Goal: Transaction & Acquisition: Purchase product/service

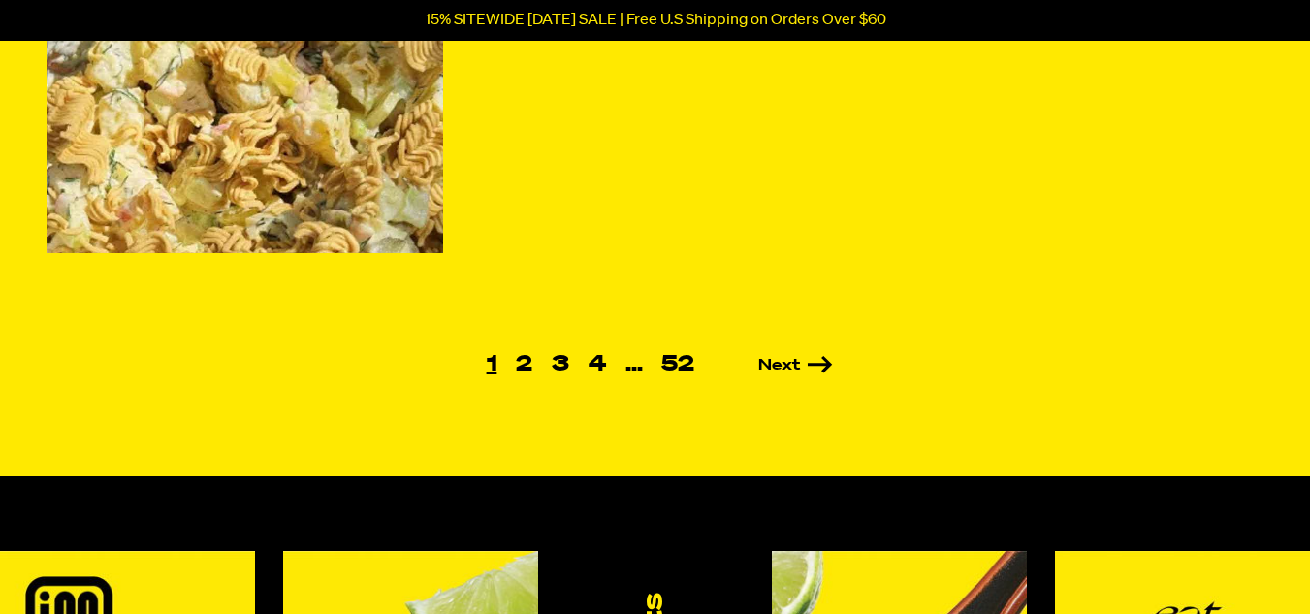
scroll to position [1512, 0]
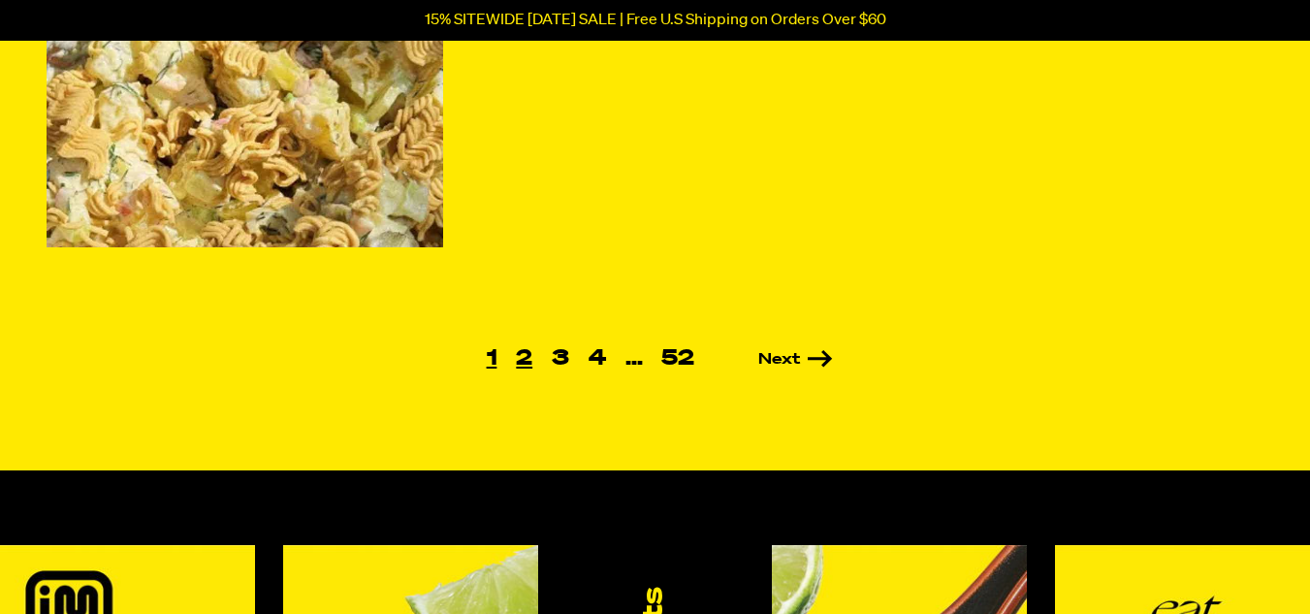
click at [525, 358] on link "2" at bounding box center [524, 358] width 36 height 21
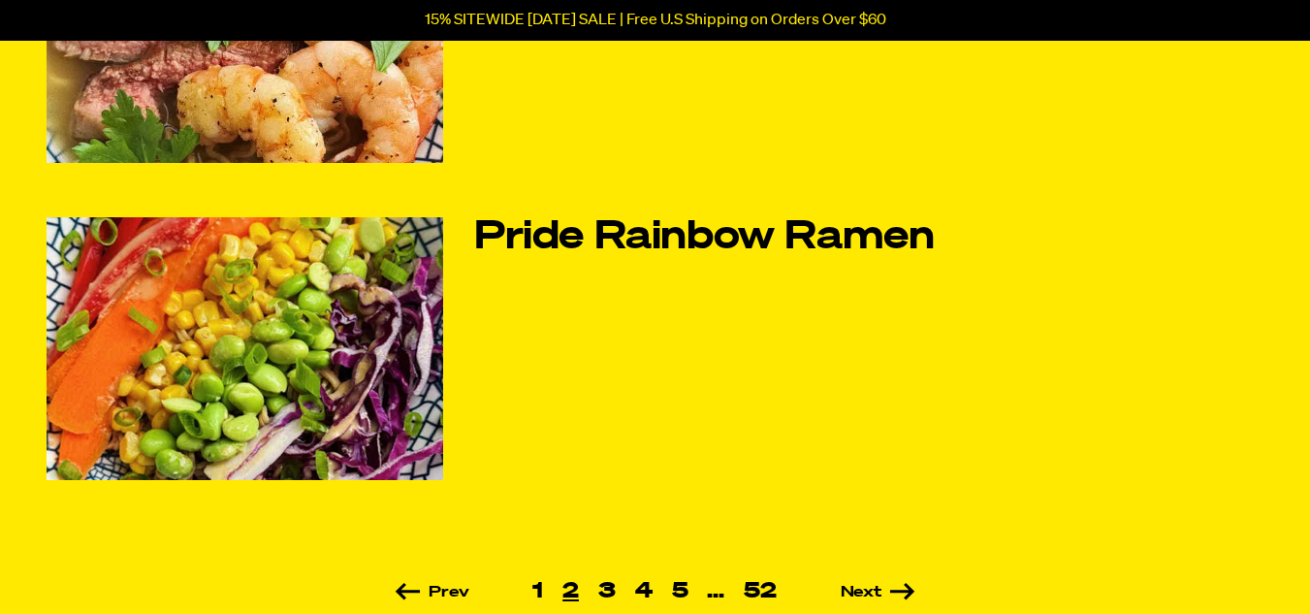
scroll to position [1319, 0]
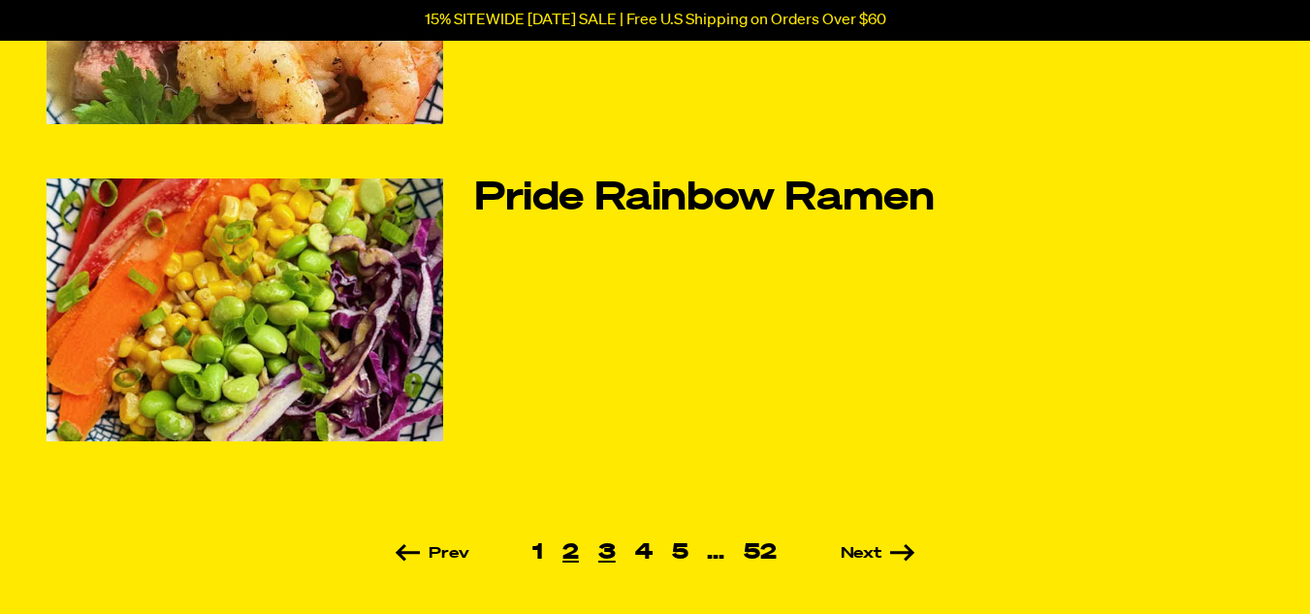
click at [611, 548] on link "3" at bounding box center [607, 552] width 37 height 21
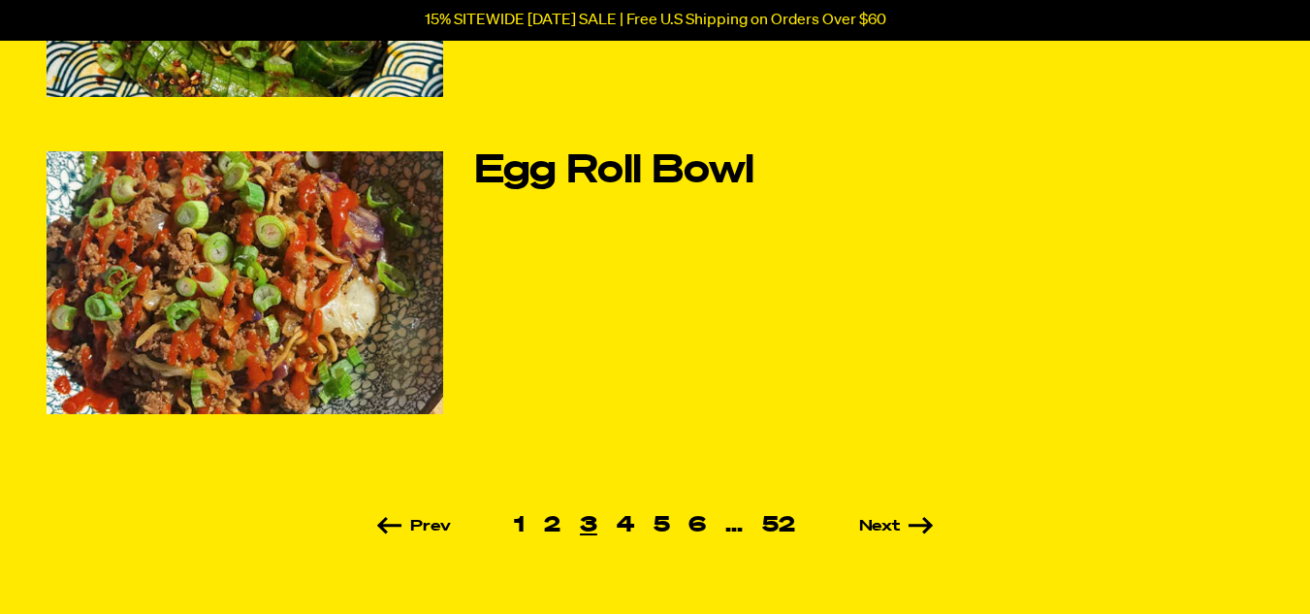
scroll to position [1357, 0]
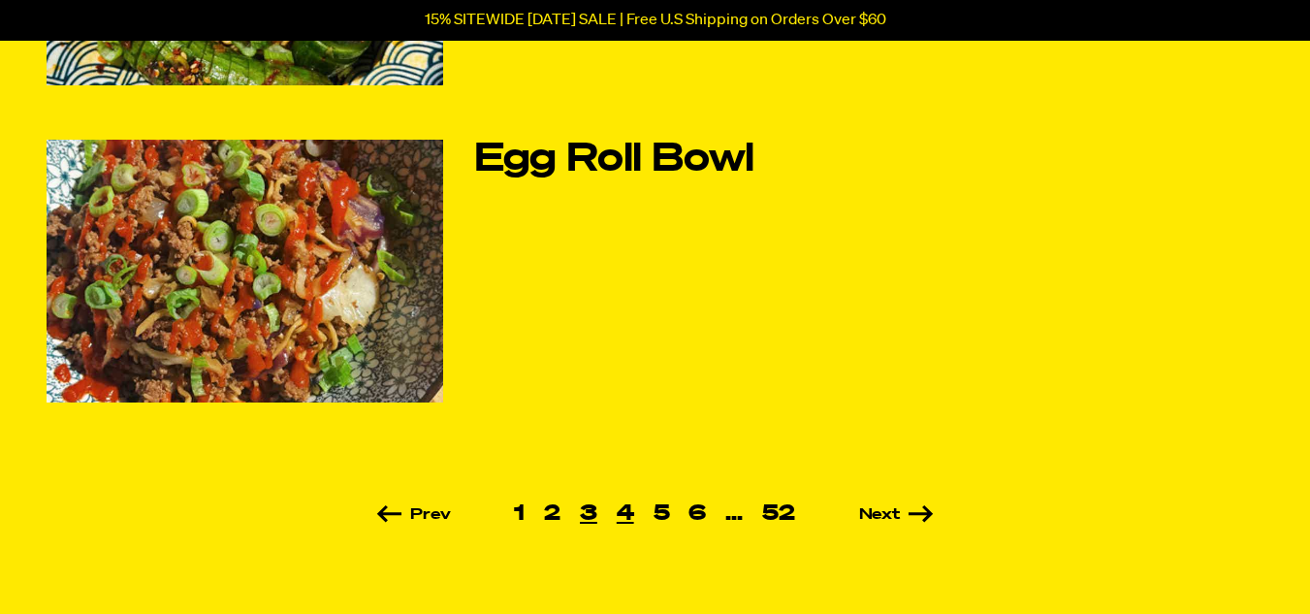
click at [621, 507] on link "4" at bounding box center [625, 513] width 37 height 21
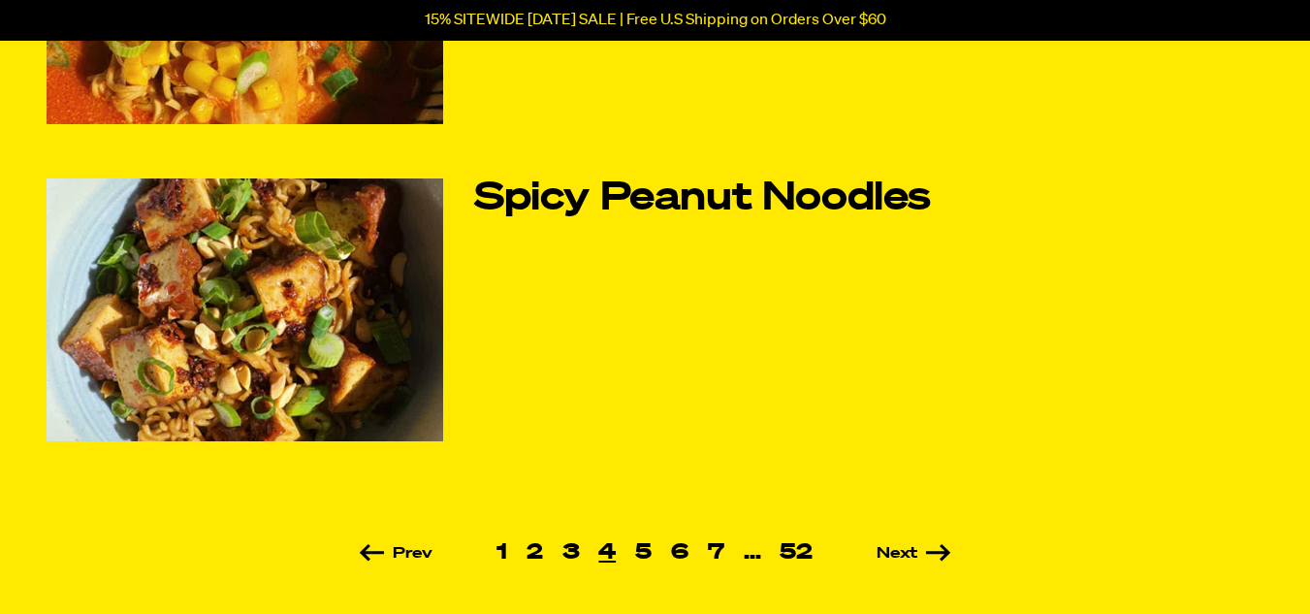
scroll to position [1357, 0]
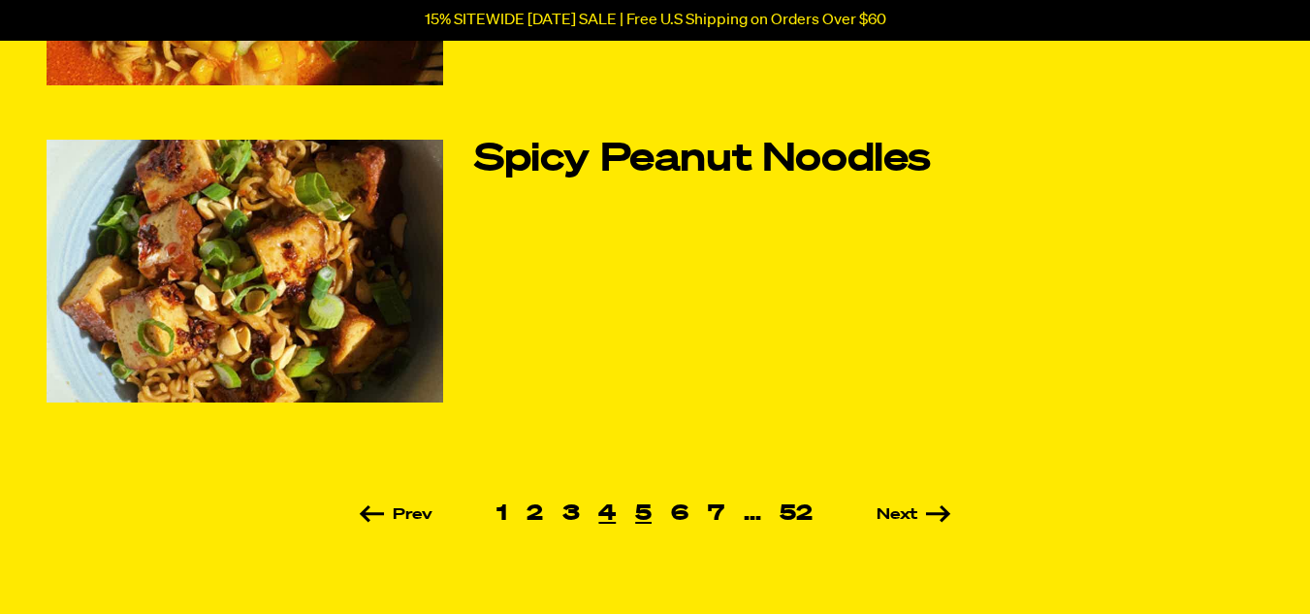
click at [648, 515] on link "5" at bounding box center [643, 513] width 36 height 21
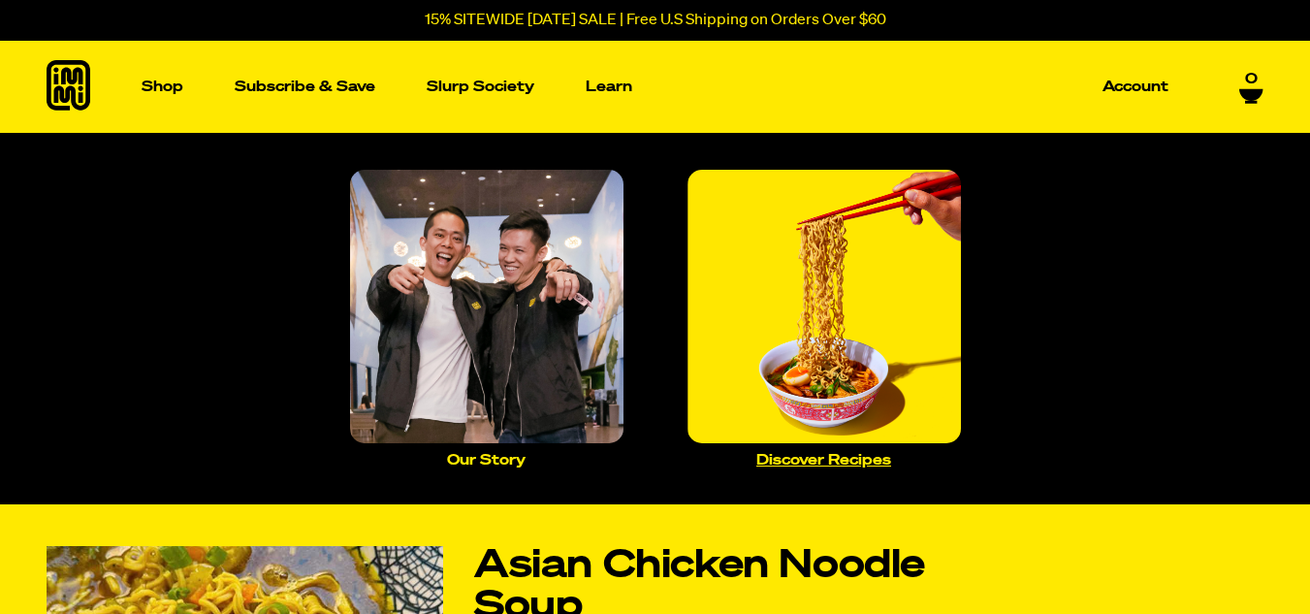
click at [843, 318] on img "Main navigation" at bounding box center [823, 306] width 273 height 273
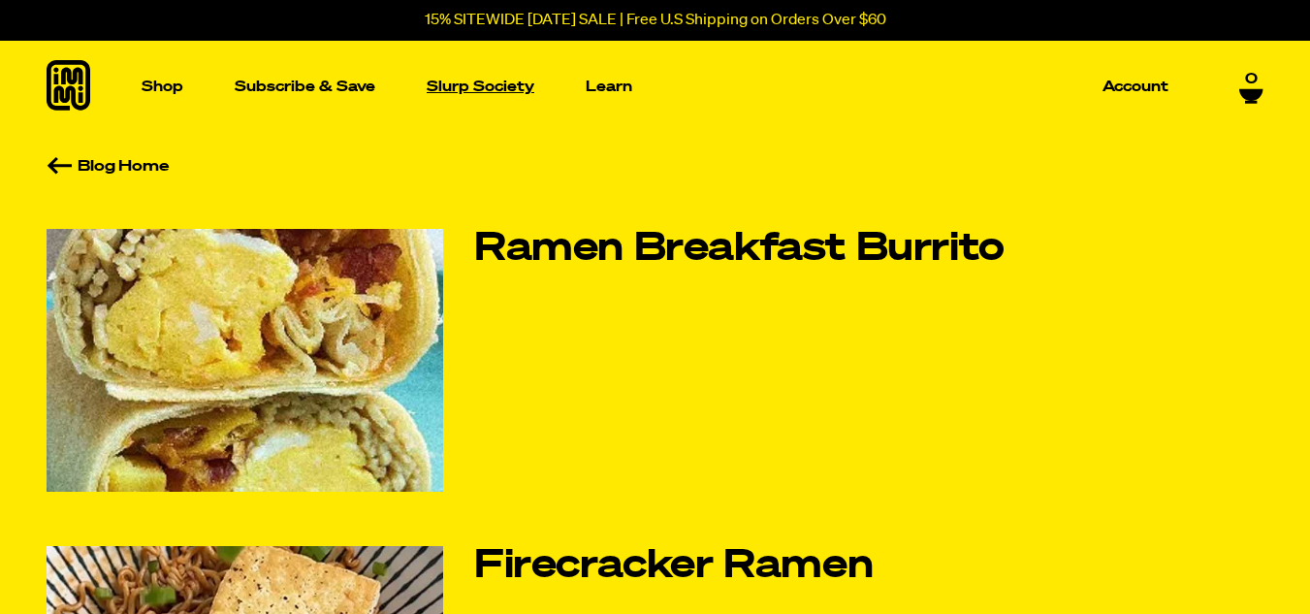
click at [476, 88] on p "Slurp Society" at bounding box center [481, 87] width 108 height 15
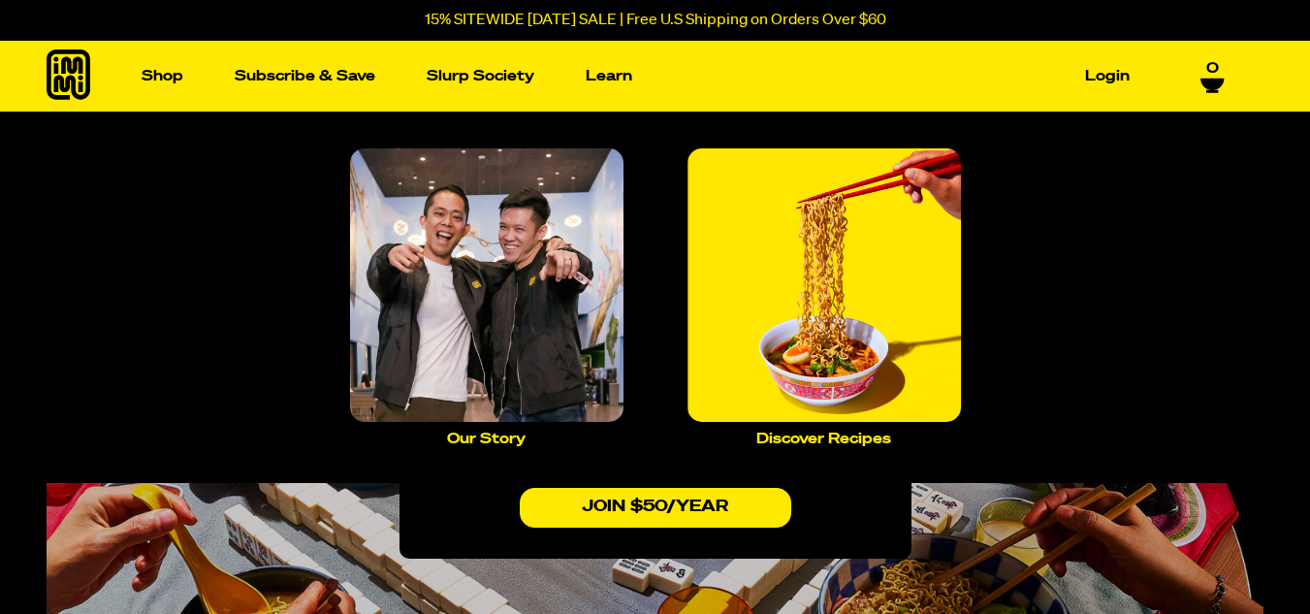
click at [1234, 334] on div "Our Story Discover Recipes" at bounding box center [655, 296] width 1310 height 371
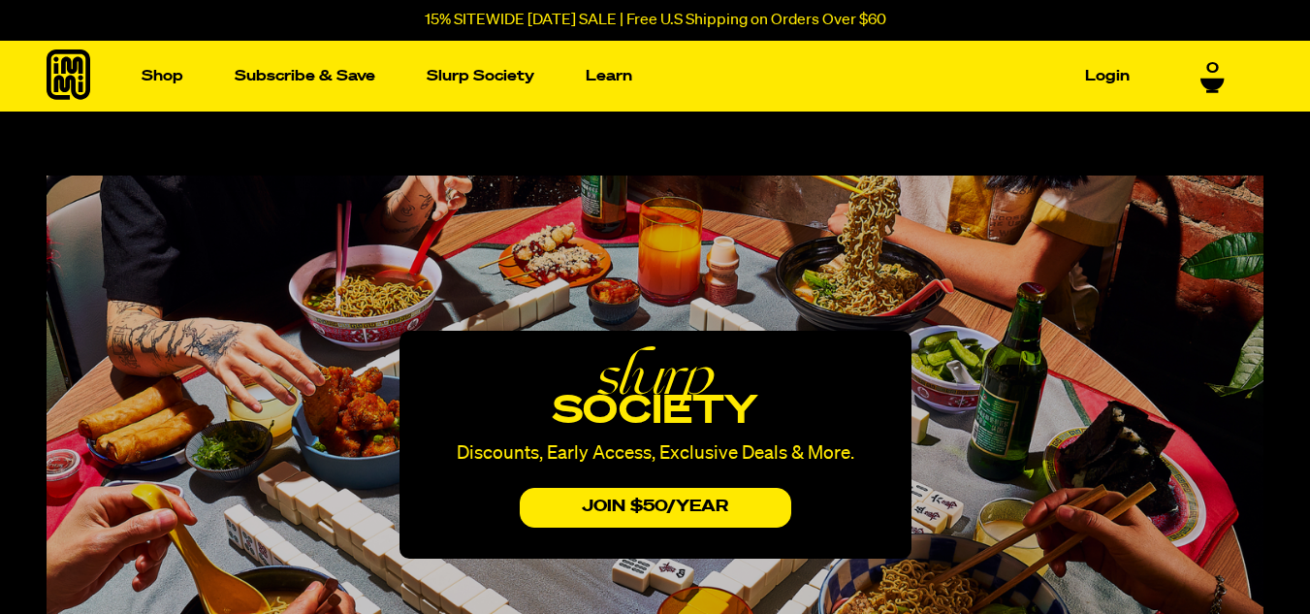
click at [1257, 495] on div "slurp society Discounts, Early Access, Exclusive Deals & More. JOIN $50/yEAr" at bounding box center [655, 444] width 1217 height 538
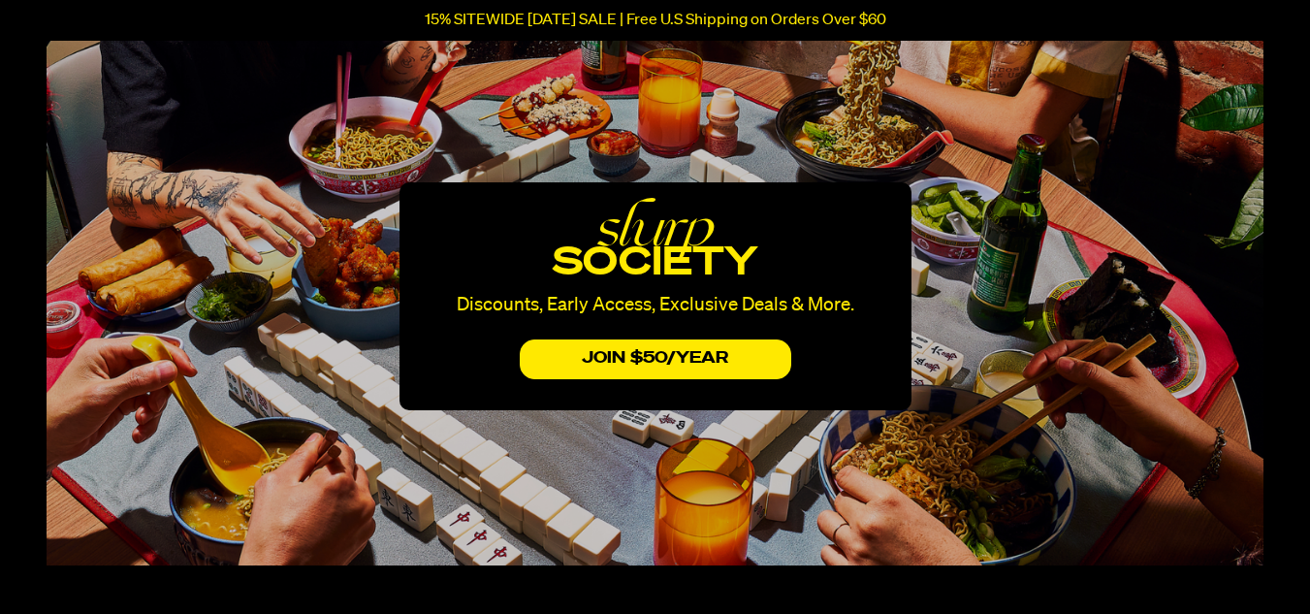
scroll to position [155, 0]
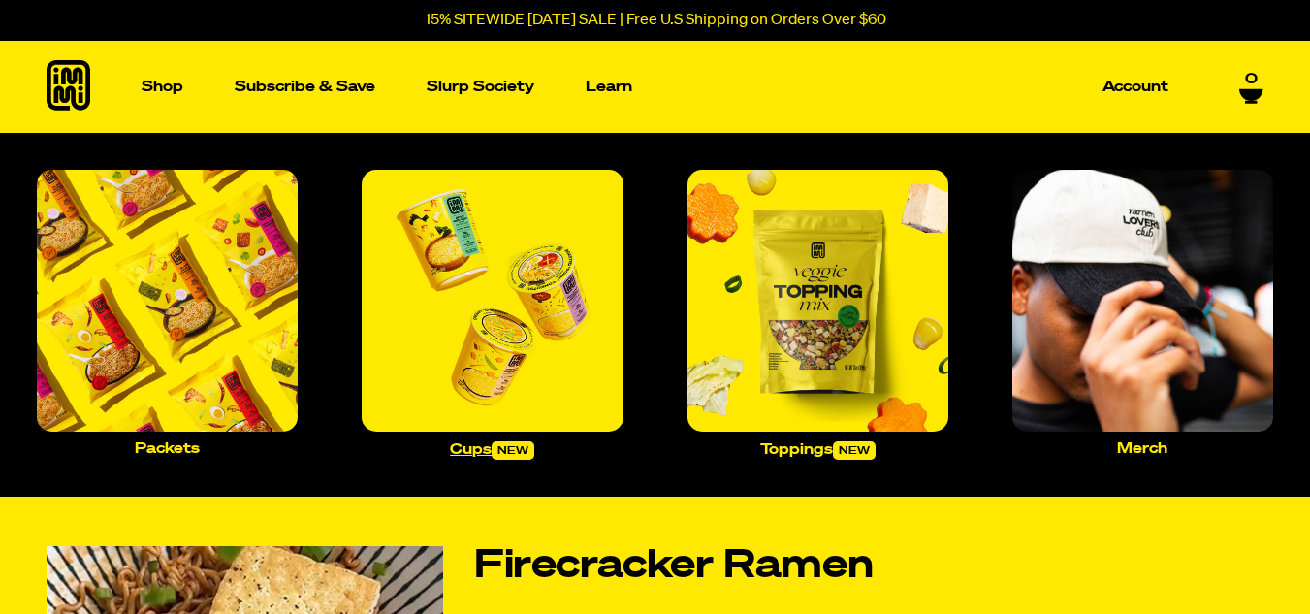
click at [498, 310] on img "Main navigation" at bounding box center [492, 300] width 261 height 261
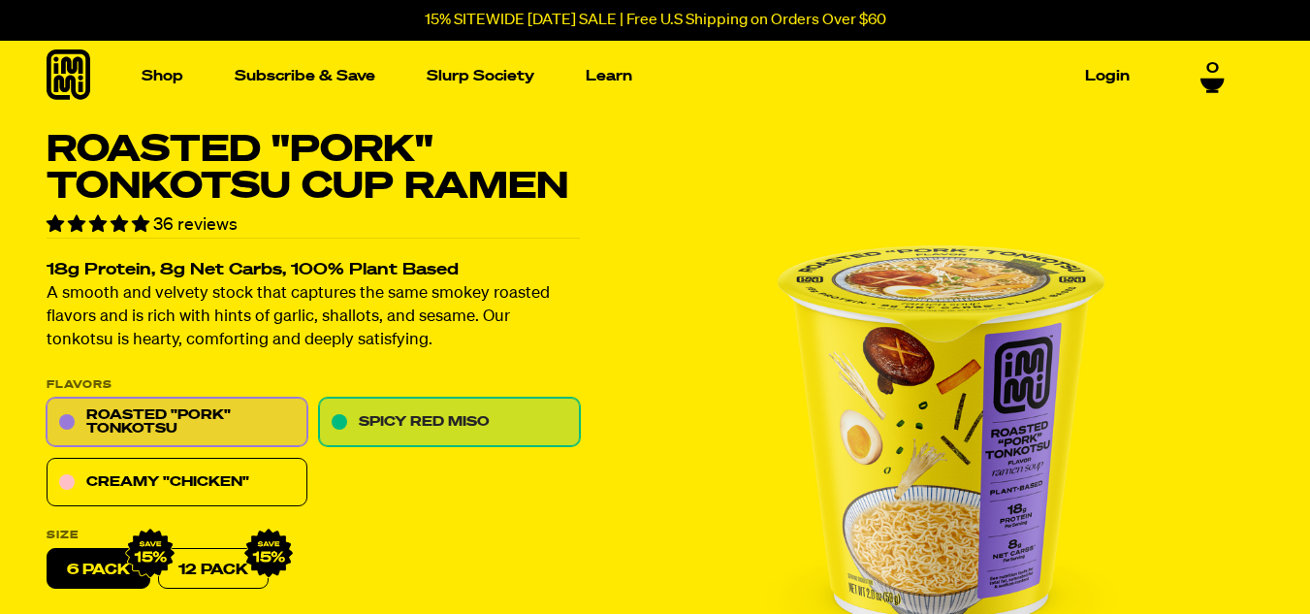
click at [477, 421] on link "Spicy Red Miso" at bounding box center [449, 422] width 261 height 48
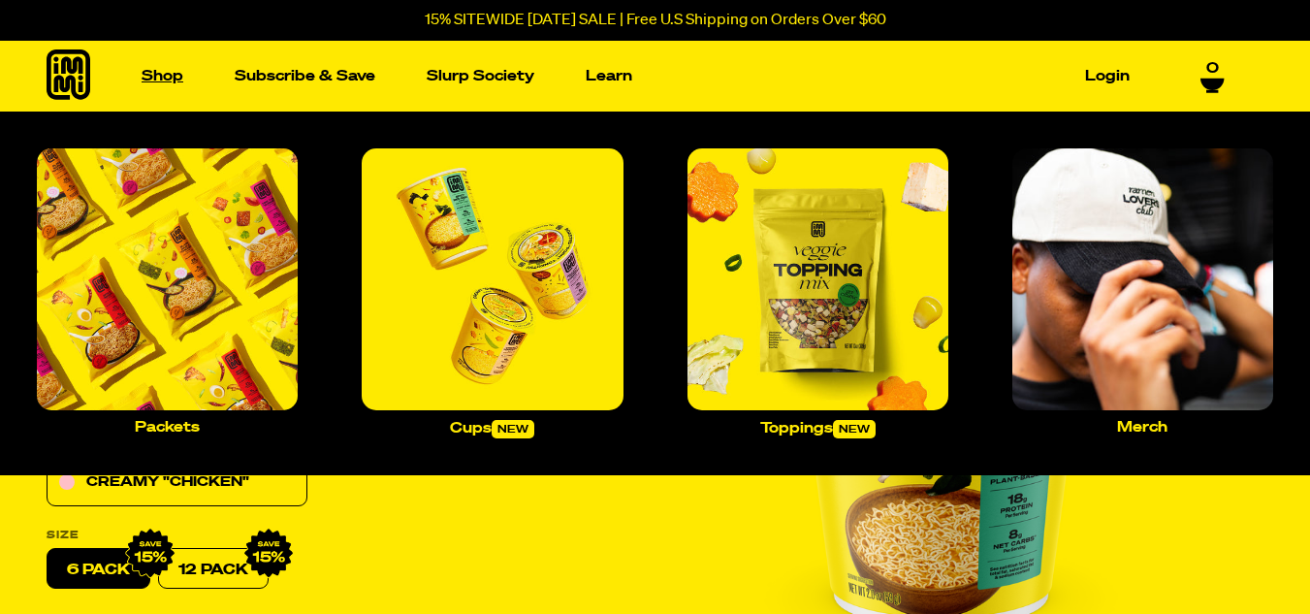
click at [156, 78] on link "Shop" at bounding box center [162, 76] width 57 height 30
click at [802, 284] on img "Main navigation" at bounding box center [817, 278] width 261 height 261
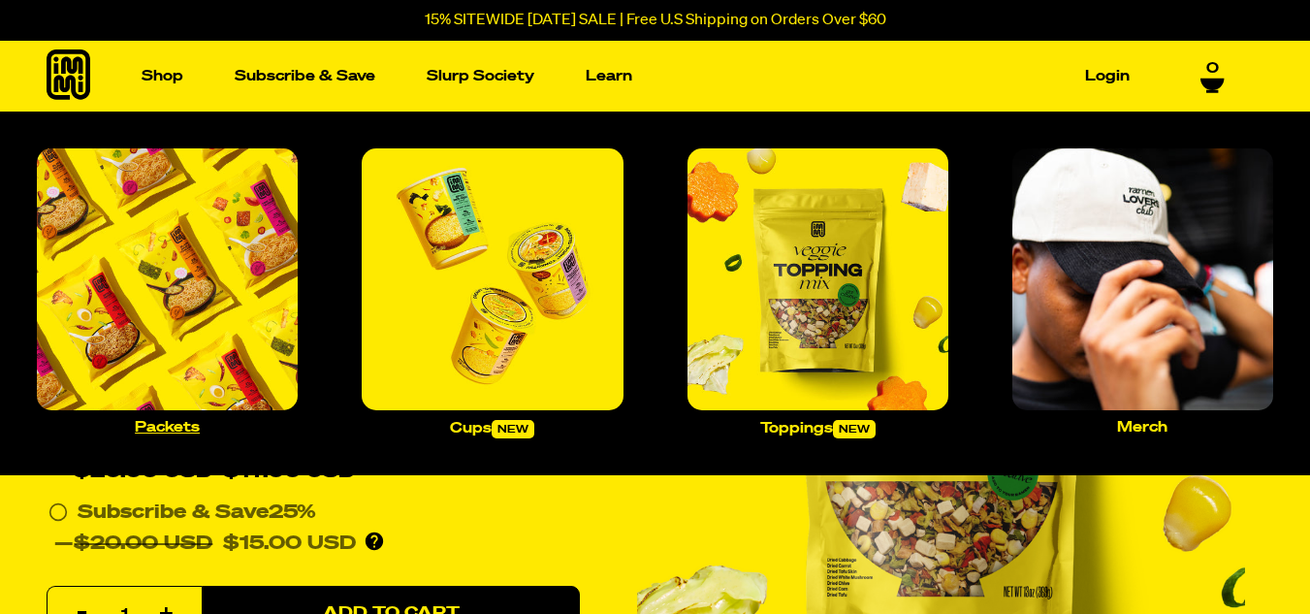
click at [121, 270] on img "Main navigation" at bounding box center [167, 278] width 261 height 261
